Goal: Information Seeking & Learning: Learn about a topic

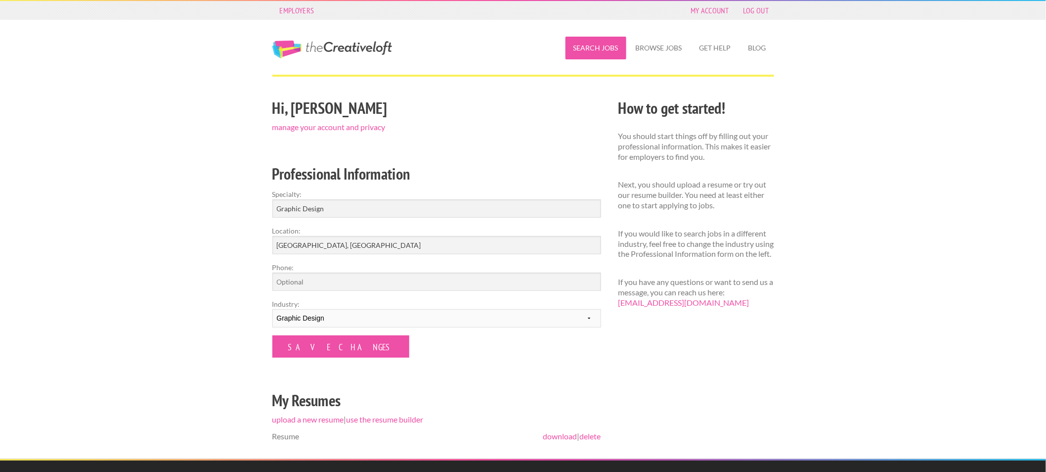
click at [602, 45] on link "Search Jobs" at bounding box center [596, 48] width 61 height 23
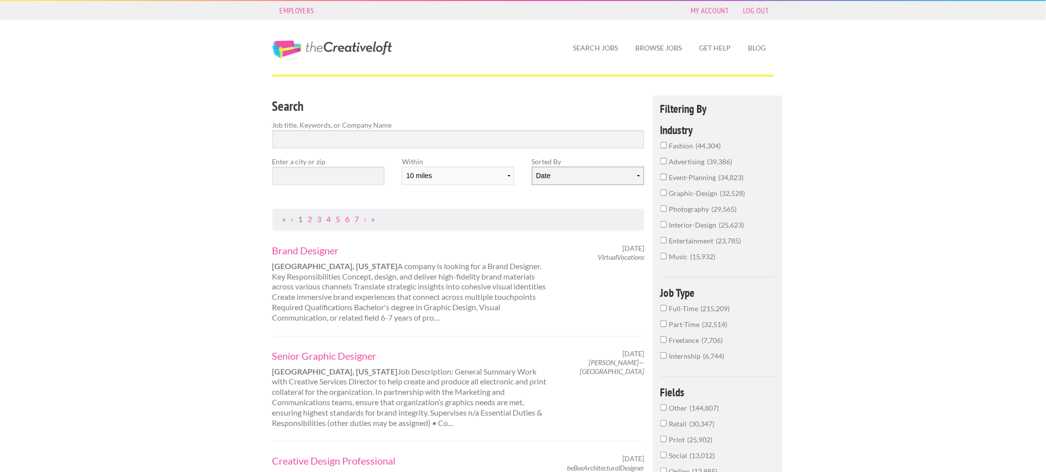
click at [569, 175] on select "Date Relevance" at bounding box center [588, 176] width 112 height 18
click at [532, 167] on select "Date Relevance" at bounding box center [588, 176] width 112 height 18
click at [350, 177] on input "text" at bounding box center [328, 176] width 112 height 18
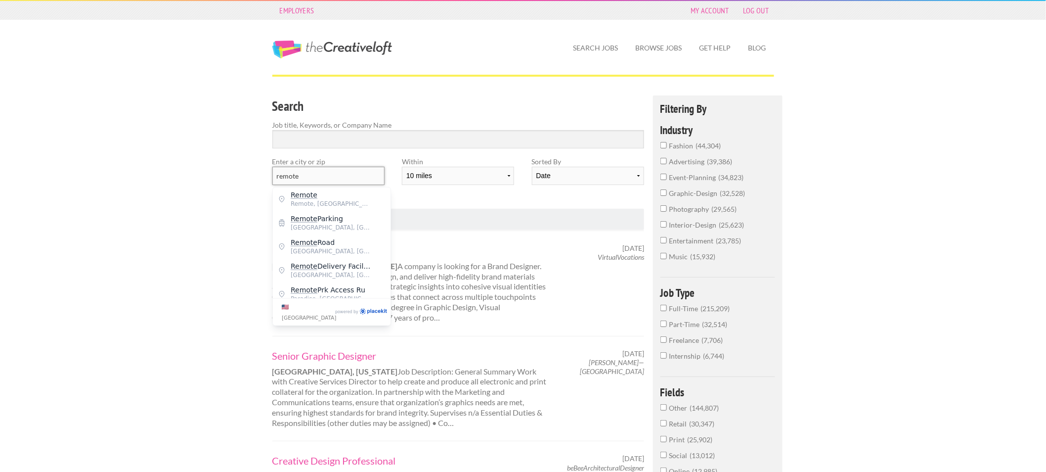
drag, startPoint x: 334, startPoint y: 177, endPoint x: 156, endPoint y: 168, distance: 177.7
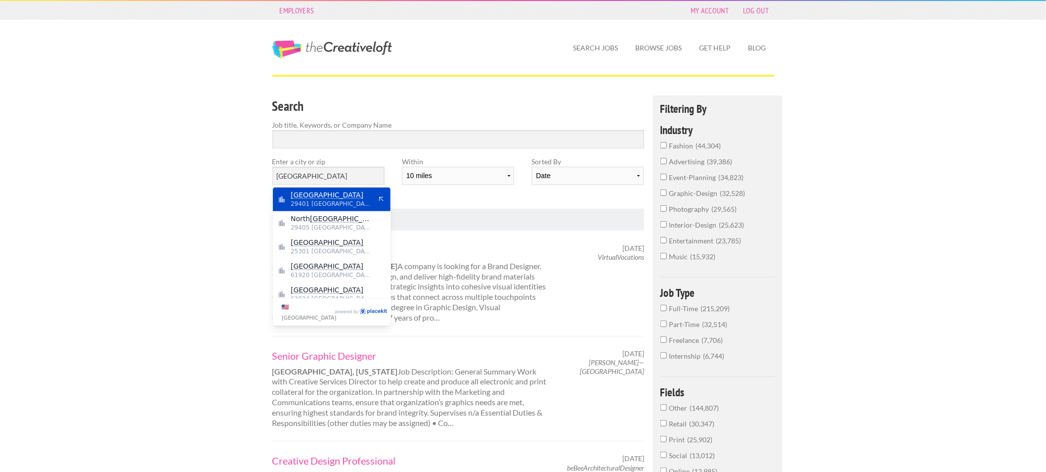
click at [286, 196] on div "[GEOGRAPHIC_DATA] 29401 [GEOGRAPHIC_DATA]" at bounding box center [332, 199] width 118 height 24
type input "[GEOGRAPHIC_DATA]"
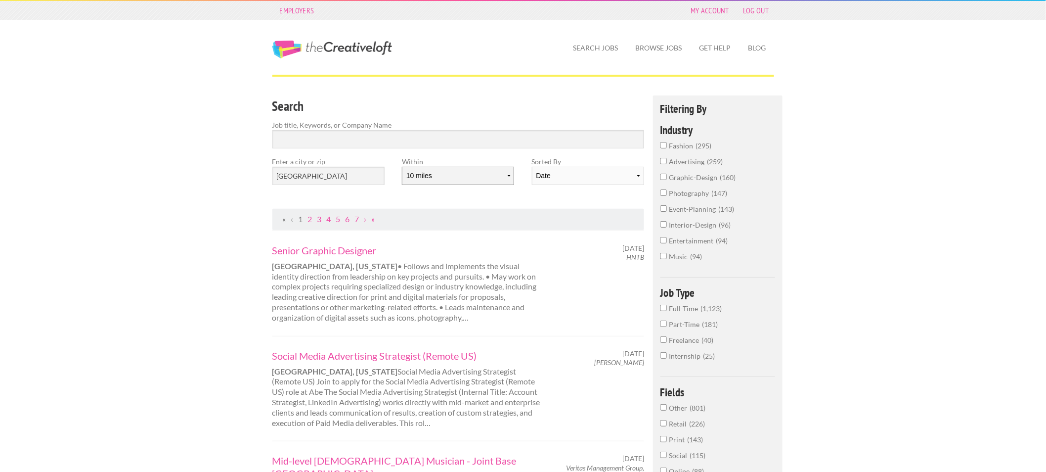
click at [471, 179] on select "10 miles 20 miles 50 miles 100 miles 200 miles 300 miles 400 miles 500 miles" at bounding box center [458, 176] width 112 height 18
select select "20"
click at [402, 167] on select "10 miles 20 miles 50 miles 100 miles 200 miles 300 miles 400 miles 500 miles" at bounding box center [458, 176] width 112 height 18
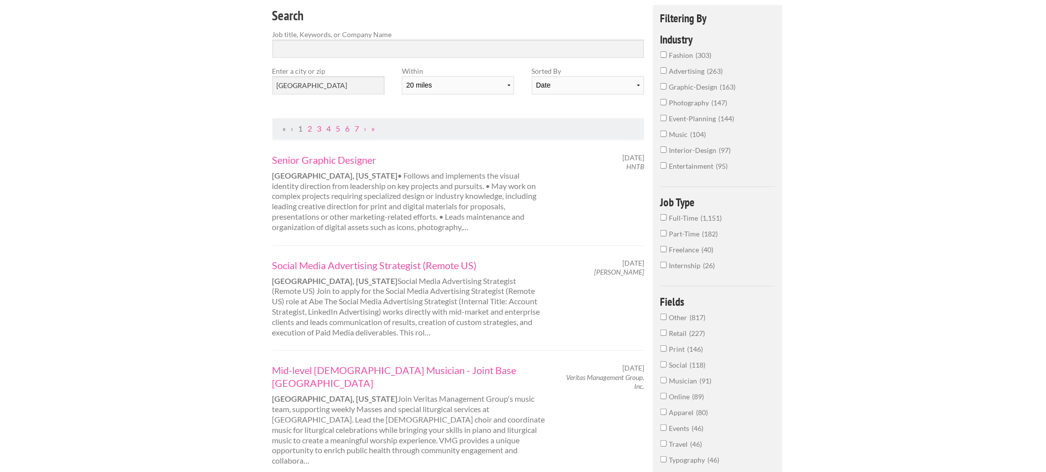
scroll to position [110, 0]
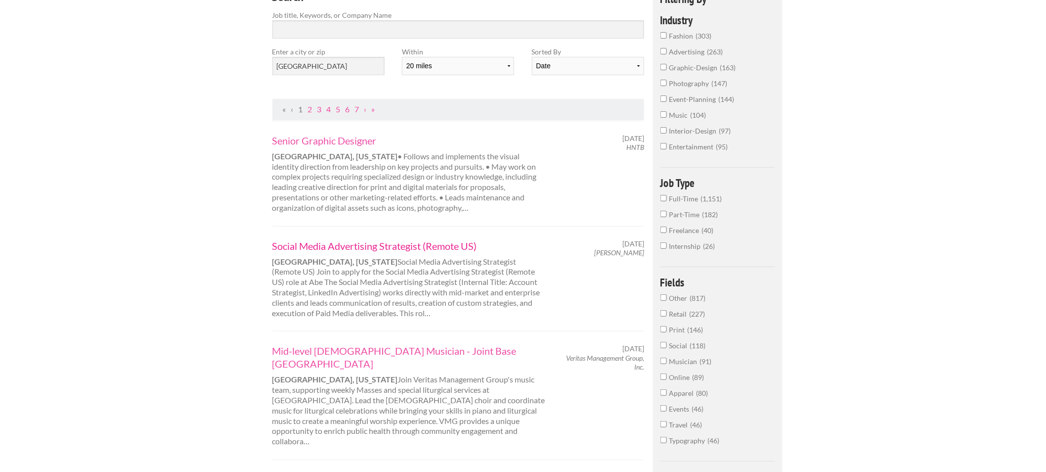
click at [410, 245] on link "Social Media Advertising Strategist (Remote US)" at bounding box center [409, 245] width 275 height 13
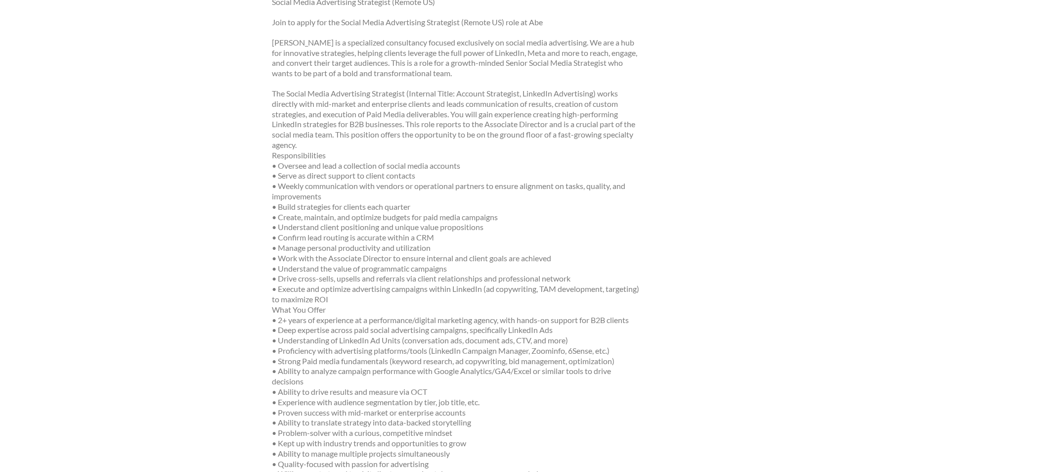
scroll to position [165, 0]
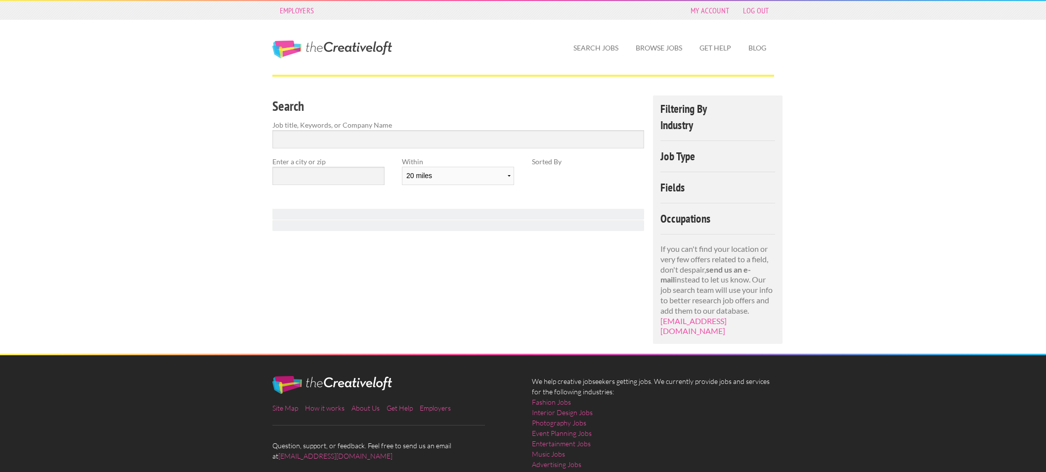
select select "20"
